Goal: Use online tool/utility: Utilize a website feature to perform a specific function

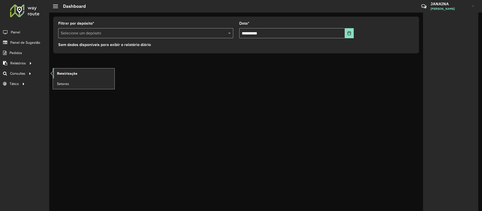
click at [65, 76] on span "Roteirização" at bounding box center [67, 73] width 20 height 5
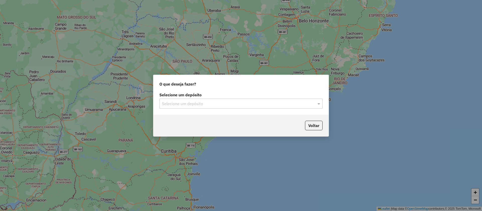
drag, startPoint x: 233, startPoint y: 108, endPoint x: 233, endPoint y: 104, distance: 3.8
click at [233, 104] on div "Selecione um depósito Selecione um depósito" at bounding box center [240, 103] width 175 height 24
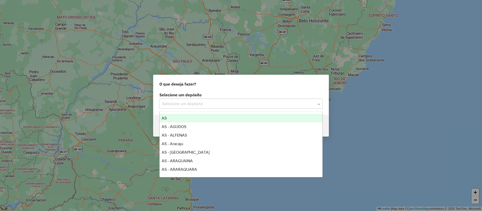
click at [233, 104] on input "text" at bounding box center [236, 104] width 148 height 6
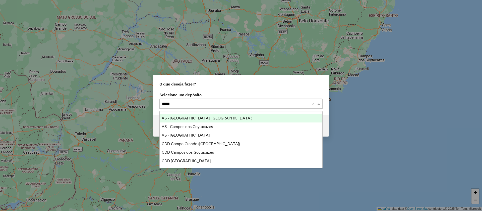
type input "******"
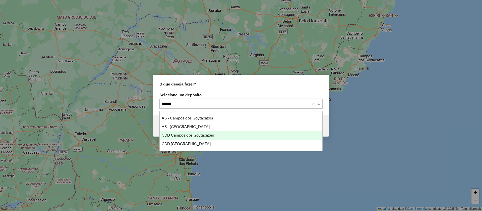
click at [181, 135] on span "CDD Campos dos Goytacazes" at bounding box center [188, 135] width 52 height 4
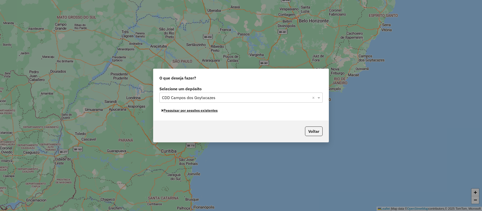
click at [205, 109] on button "Pesquisar por sessões existentes" at bounding box center [189, 110] width 61 height 8
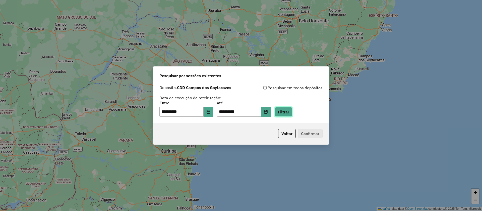
click at [286, 108] on button "Filtrar" at bounding box center [284, 112] width 18 height 10
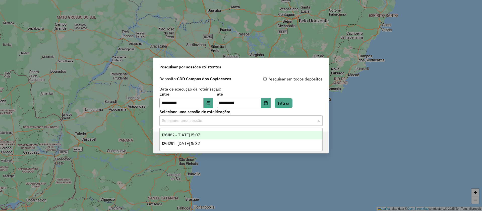
click at [221, 120] on input "text" at bounding box center [236, 121] width 148 height 6
